Goal: Find specific page/section: Find specific page/section

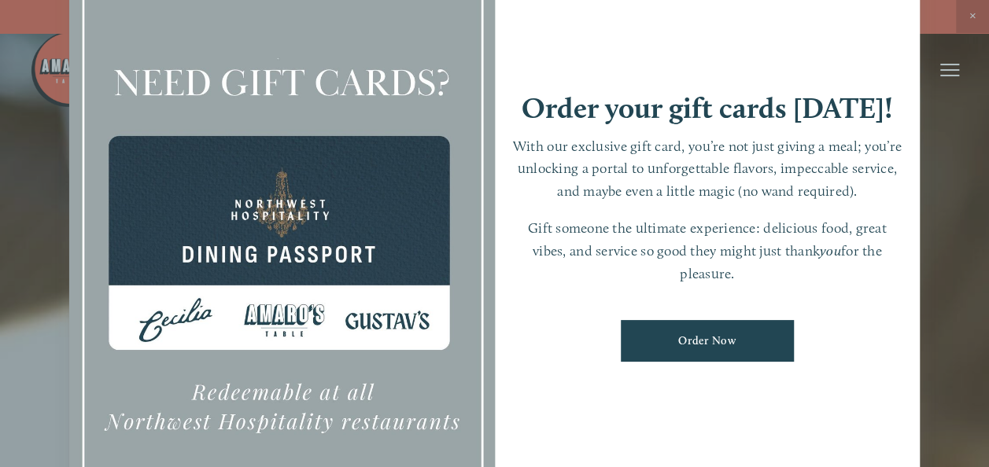
click at [952, 197] on div at bounding box center [494, 233] width 989 height 467
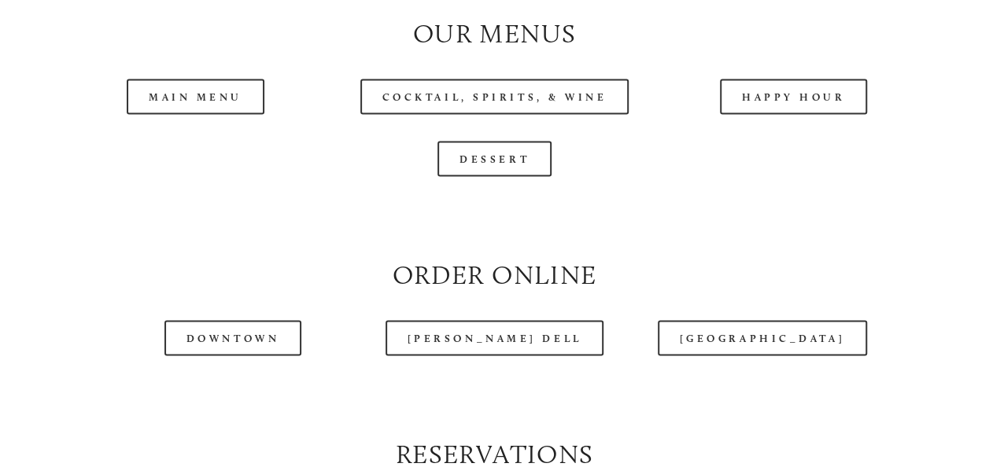
scroll to position [1495, 0]
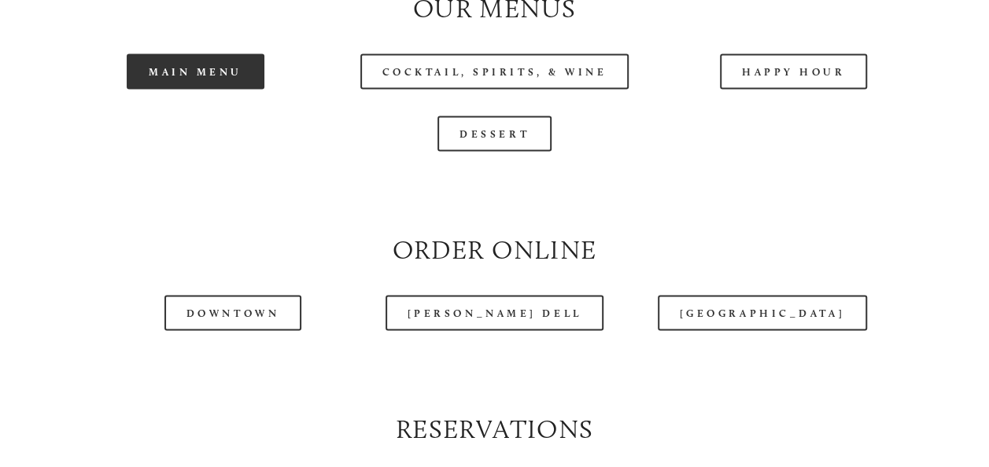
click at [186, 90] on link "Main Menu" at bounding box center [196, 71] width 138 height 35
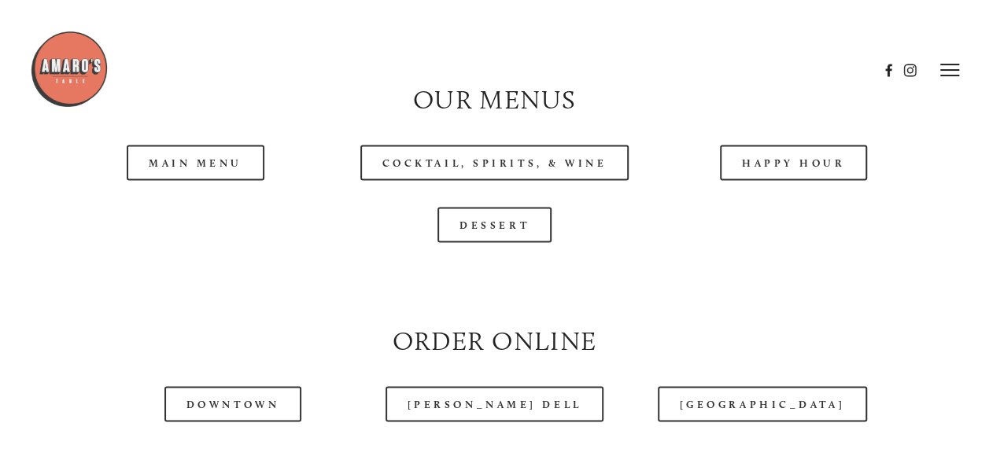
scroll to position [1337, 0]
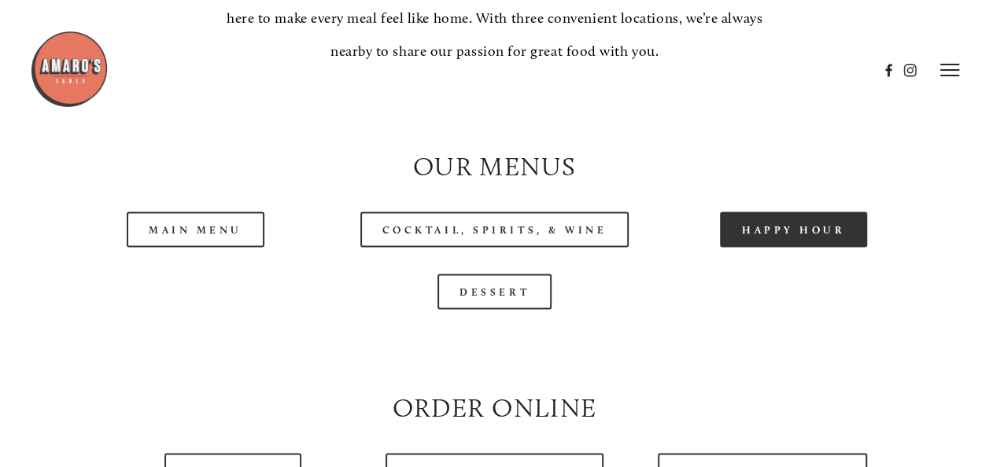
click at [806, 247] on link "Happy Hour" at bounding box center [794, 229] width 148 height 35
